Goal: Transaction & Acquisition: Book appointment/travel/reservation

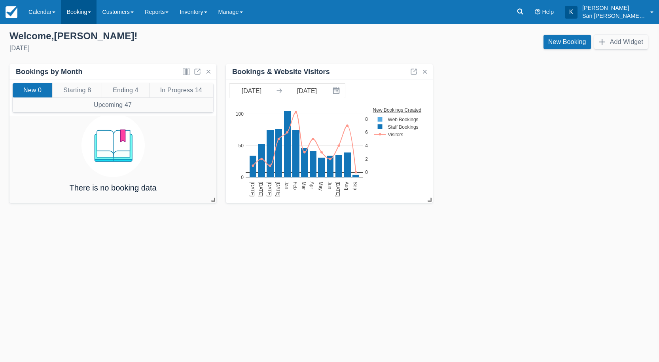
click at [75, 11] on link "Booking" at bounding box center [79, 12] width 36 height 24
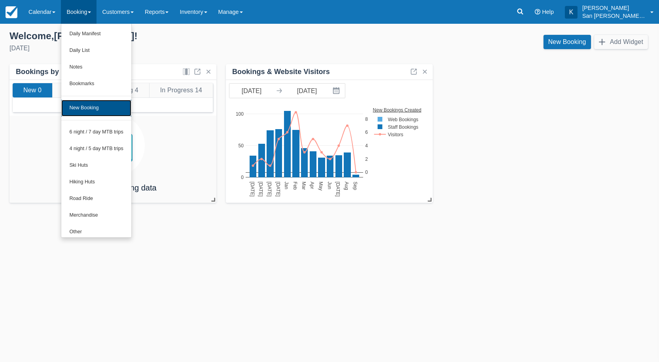
click at [100, 107] on link "New Booking" at bounding box center [96, 108] width 70 height 17
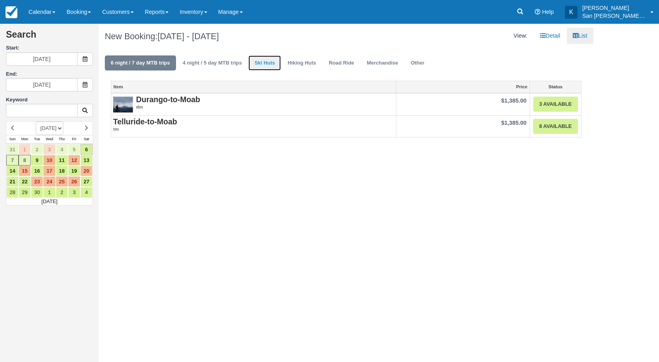
click at [271, 64] on link "Ski Huts" at bounding box center [264, 62] width 32 height 15
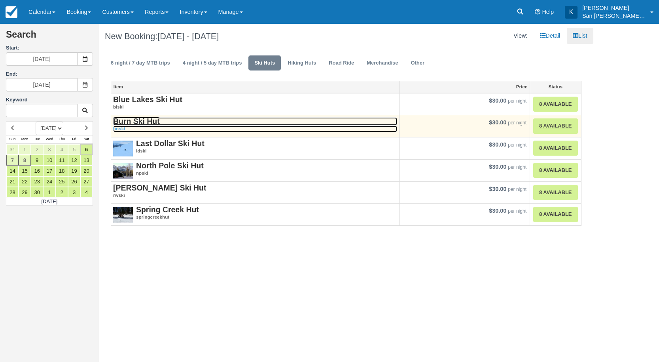
click at [129, 118] on strong "Burn Ski Hut" at bounding box center [136, 121] width 47 height 9
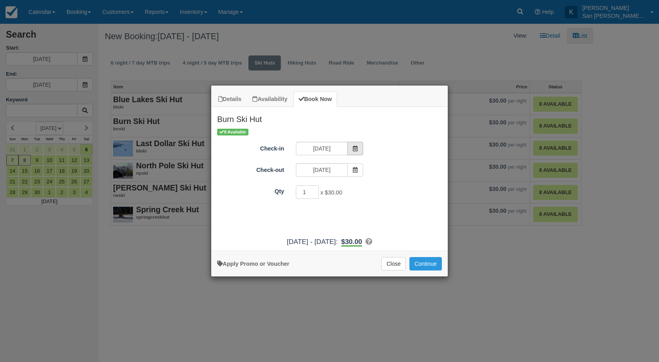
click at [351, 146] on span "Item Modal" at bounding box center [355, 148] width 16 height 13
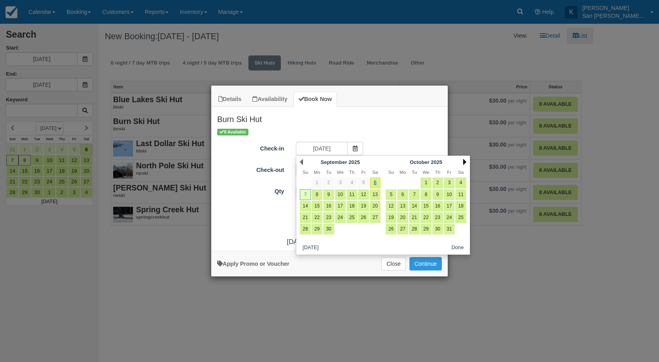
click at [463, 162] on link "Next" at bounding box center [464, 162] width 3 height 6
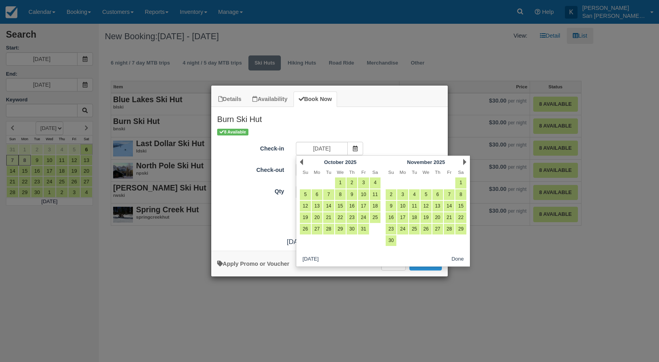
click at [467, 162] on div "Next November 2025" at bounding box center [426, 161] width 86 height 11
click at [465, 161] on link "Next" at bounding box center [464, 162] width 3 height 6
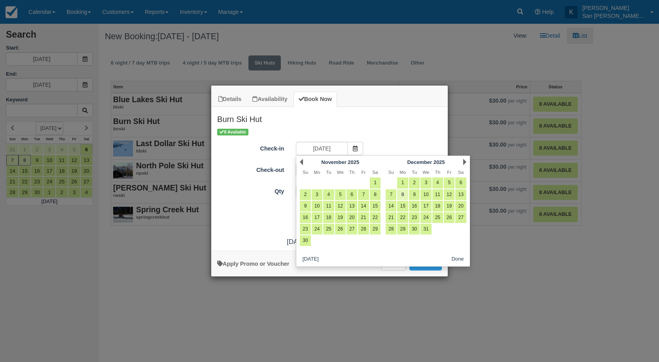
click at [402, 195] on link "8" at bounding box center [402, 194] width 11 height 11
type input "12/08/25"
type input "12/09/25"
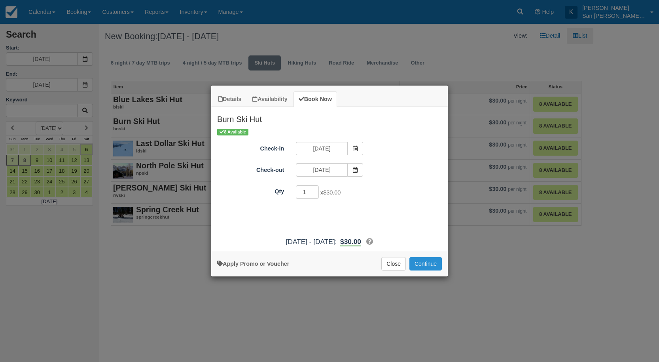
click at [428, 265] on button "Continue" at bounding box center [425, 263] width 32 height 13
